Goal: Task Accomplishment & Management: Manage account settings

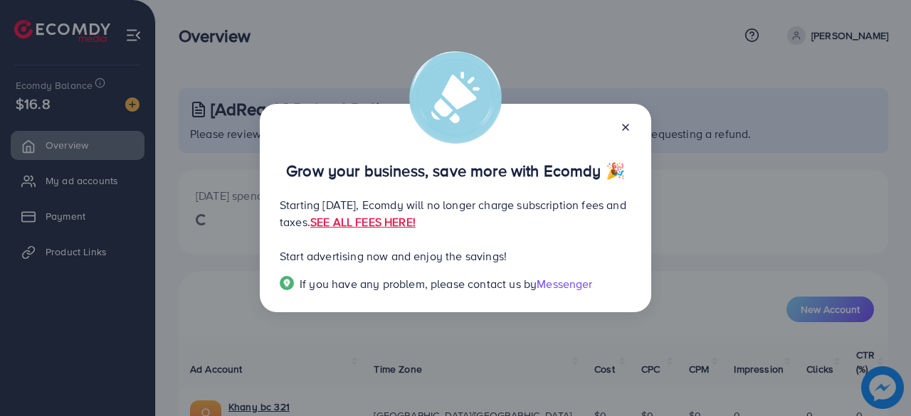
click at [626, 125] on icon at bounding box center [625, 127] width 11 height 11
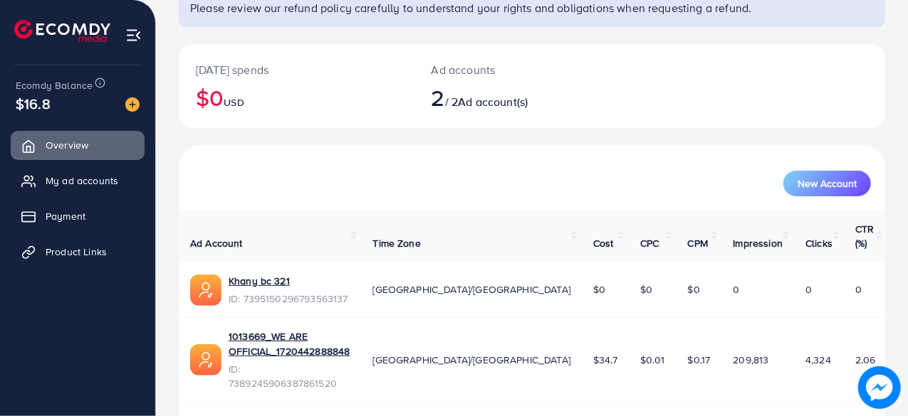
scroll to position [128, 0]
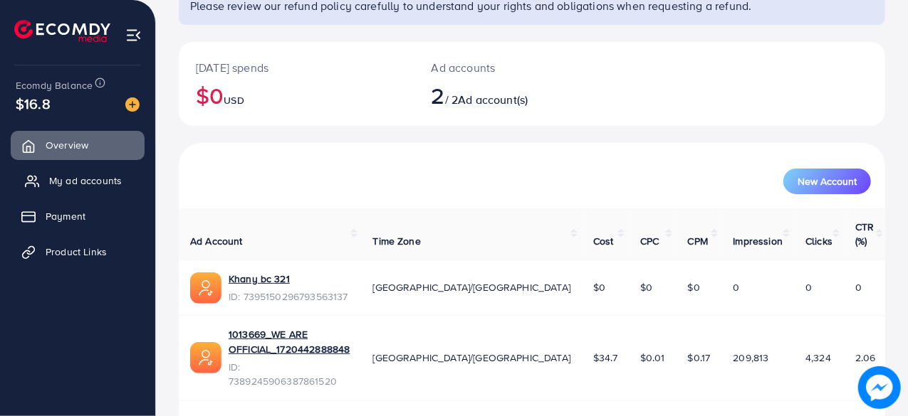
click at [103, 182] on span "My ad accounts" at bounding box center [85, 181] width 73 height 14
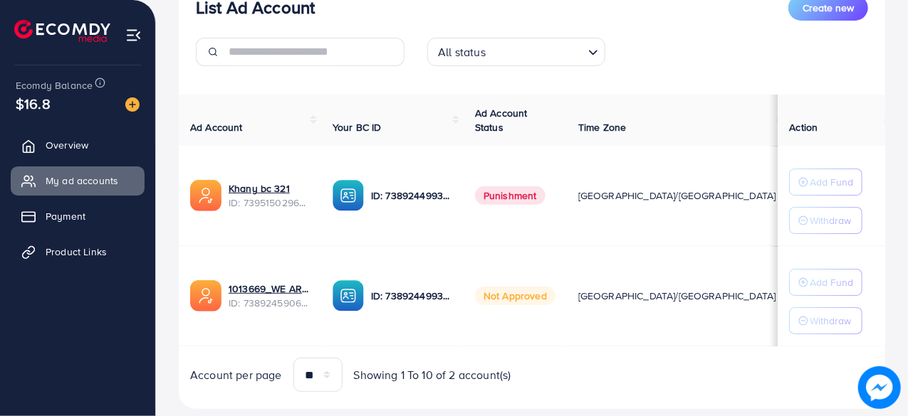
scroll to position [195, 0]
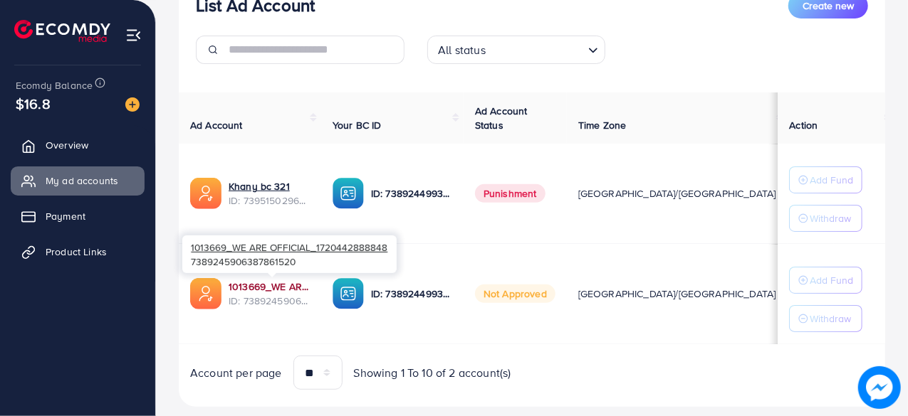
click at [280, 284] on link "1013669_WE ARE OFFICIAL_1720442888848" at bounding box center [268, 287] width 81 height 14
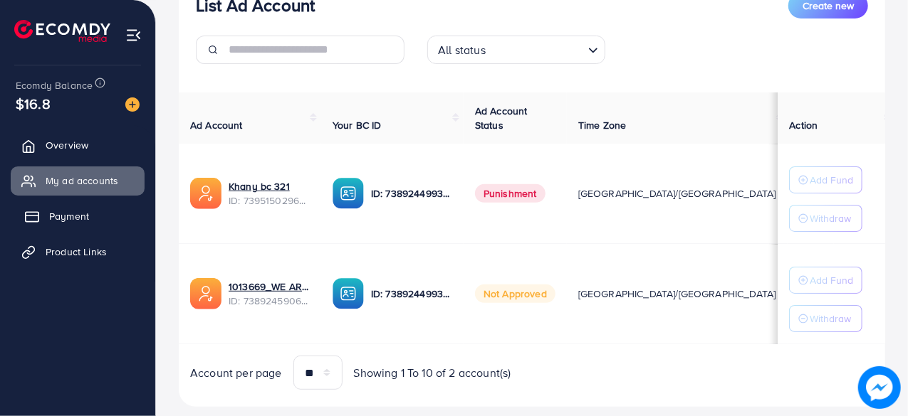
click at [51, 227] on link "Payment" at bounding box center [78, 216] width 134 height 28
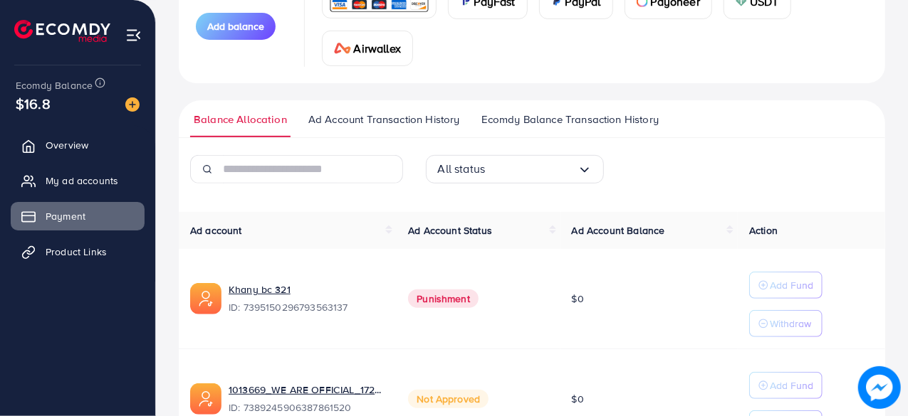
scroll to position [322, 0]
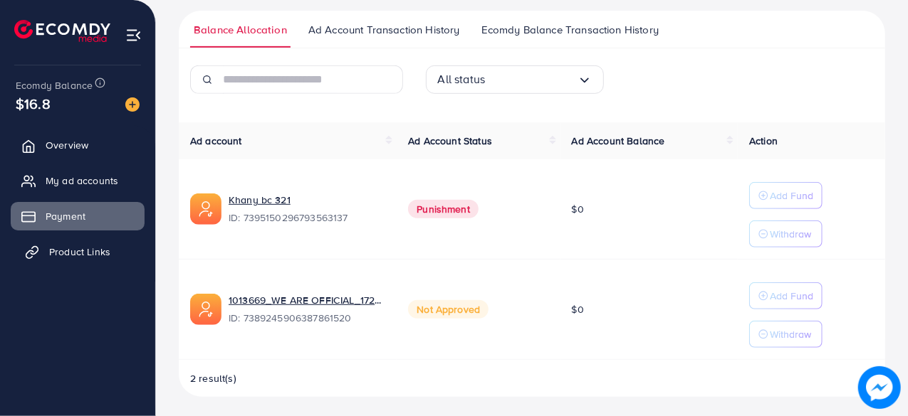
click at [75, 253] on span "Product Links" at bounding box center [79, 252] width 61 height 14
